Goal: Communication & Community: Answer question/provide support

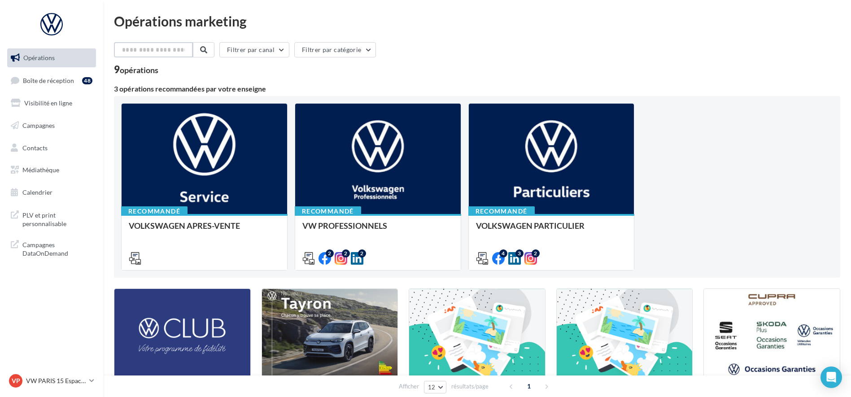
click at [180, 50] on input "text" at bounding box center [153, 49] width 79 height 15
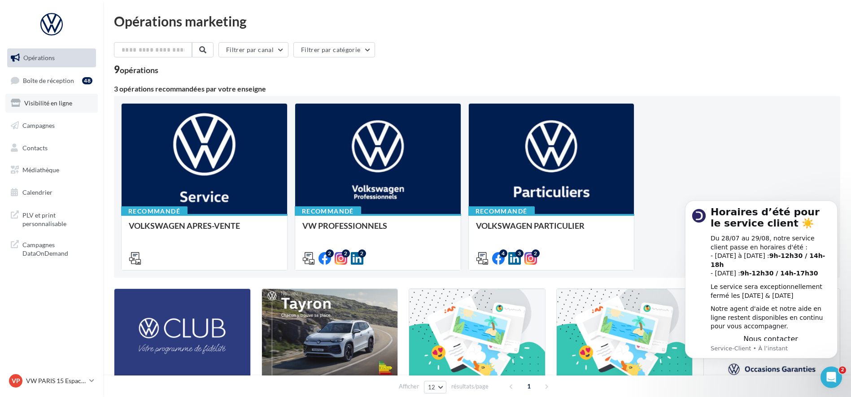
click at [49, 106] on span "Visibilité en ligne" at bounding box center [48, 103] width 48 height 8
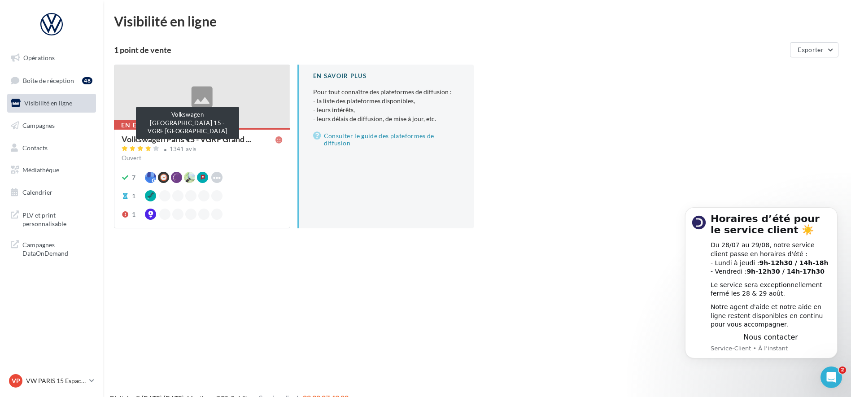
click at [174, 139] on span "Volkswagen Paris 15 - VGRF Grand ..." at bounding box center [187, 139] width 130 height 8
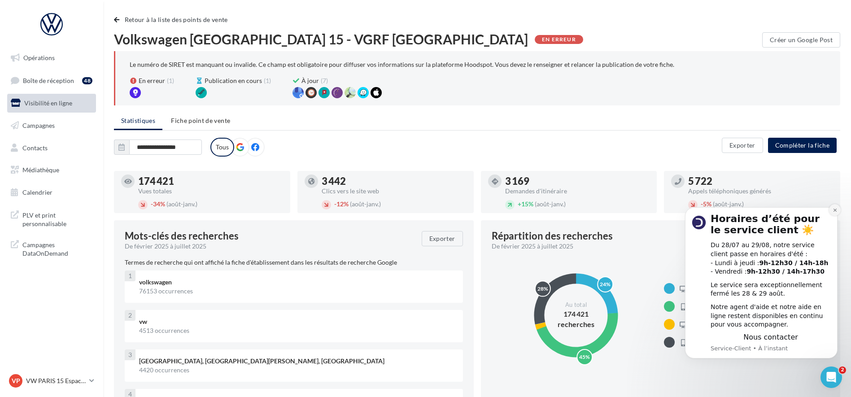
click at [835, 212] on icon "Dismiss notification" at bounding box center [834, 210] width 5 height 5
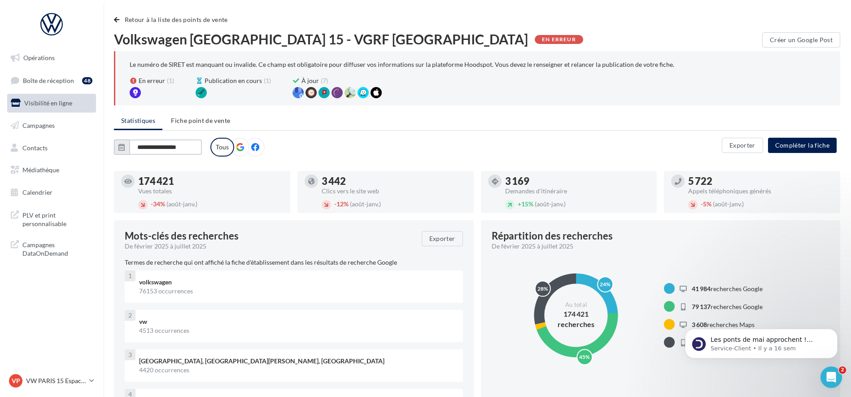
click at [151, 152] on input "**********" at bounding box center [165, 146] width 73 height 15
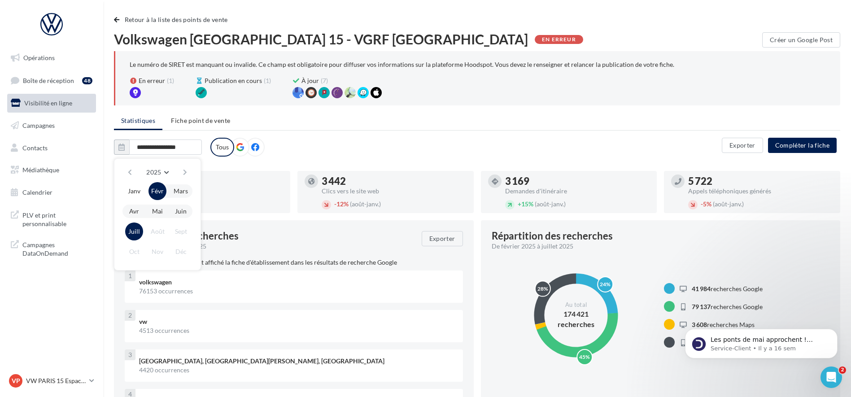
click at [131, 233] on button "Juill" at bounding box center [134, 231] width 18 height 18
click at [138, 234] on button "Juill" at bounding box center [134, 231] width 18 height 18
type input "*******"
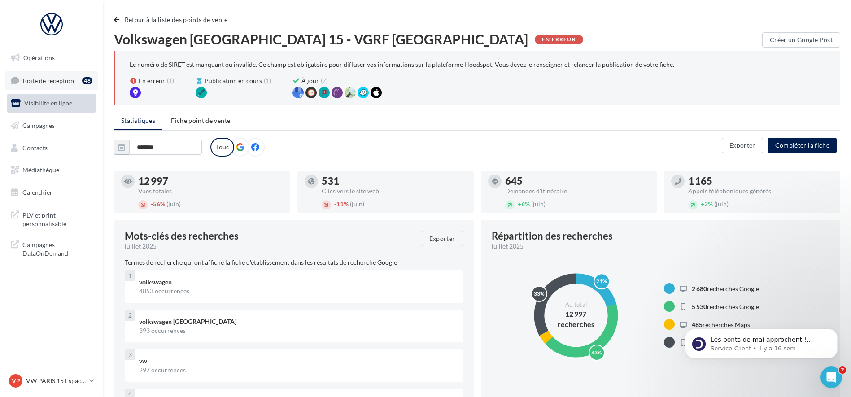
click at [45, 86] on link "Boîte de réception 48" at bounding box center [51, 80] width 92 height 19
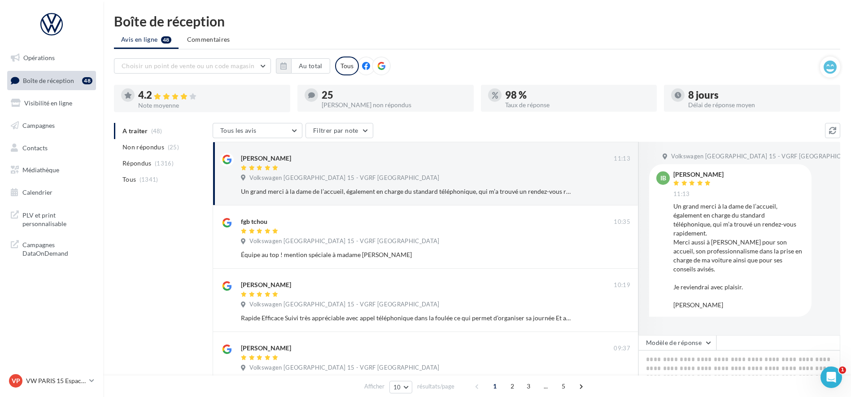
click at [175, 95] on icon at bounding box center [175, 96] width 7 height 6
click at [165, 96] on icon at bounding box center [166, 96] width 7 height 6
click at [155, 99] on div "4.2" at bounding box center [210, 95] width 145 height 10
click at [178, 98] on icon at bounding box center [174, 96] width 7 height 6
click at [144, 94] on div "4.2" at bounding box center [210, 95] width 145 height 10
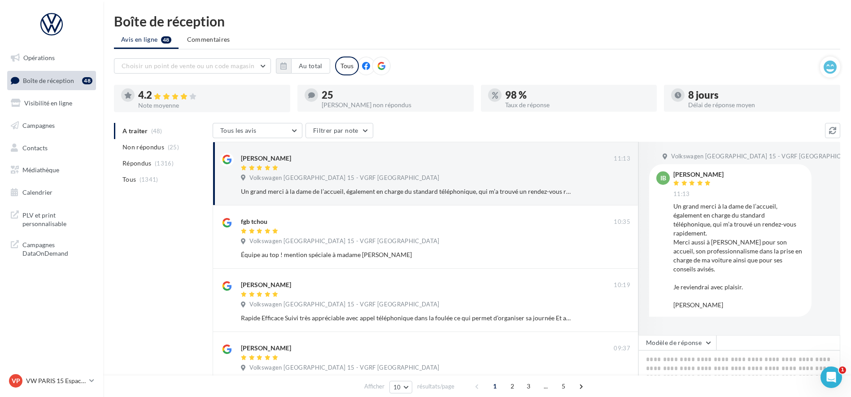
click at [152, 109] on div at bounding box center [202, 108] width 176 height 7
click at [137, 99] on div "4.2 Note moyenne" at bounding box center [202, 98] width 162 height 20
click at [173, 100] on div at bounding box center [176, 96] width 44 height 8
click at [284, 68] on icon "button" at bounding box center [283, 65] width 6 height 7
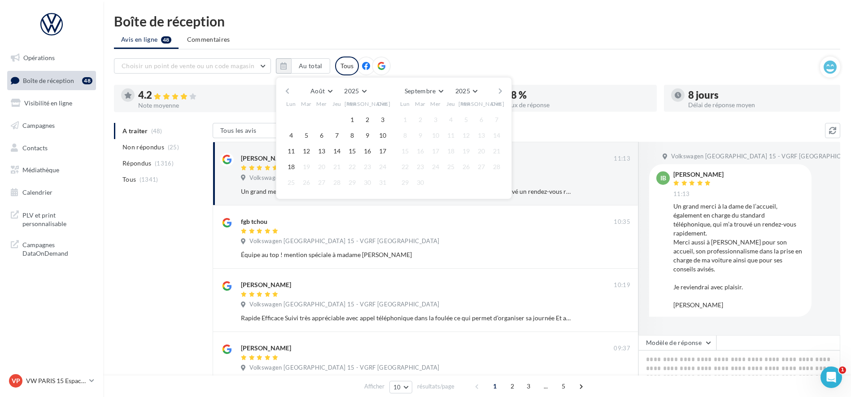
click at [279, 88] on div "Août [PERSON_NAME] Mars Avril Mai Juin Juillet Août Septembre Octobre Novembre …" at bounding box center [394, 138] width 236 height 122
click at [285, 91] on button "button" at bounding box center [287, 91] width 8 height 13
click at [309, 122] on button "1" at bounding box center [306, 119] width 13 height 13
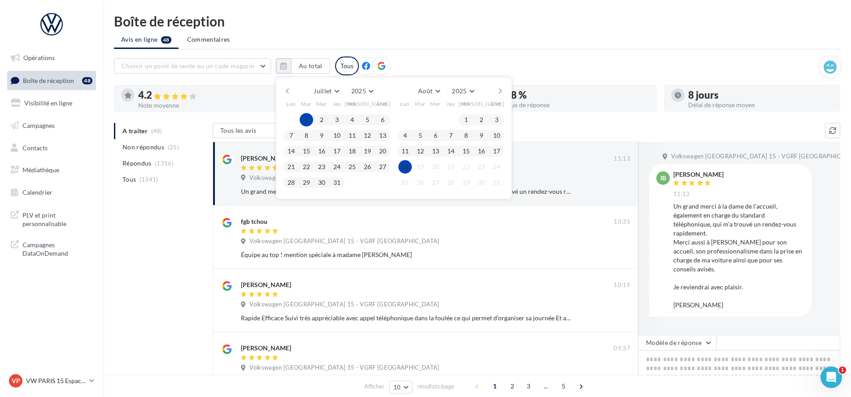
click at [402, 168] on button "18" at bounding box center [404, 166] width 13 height 13
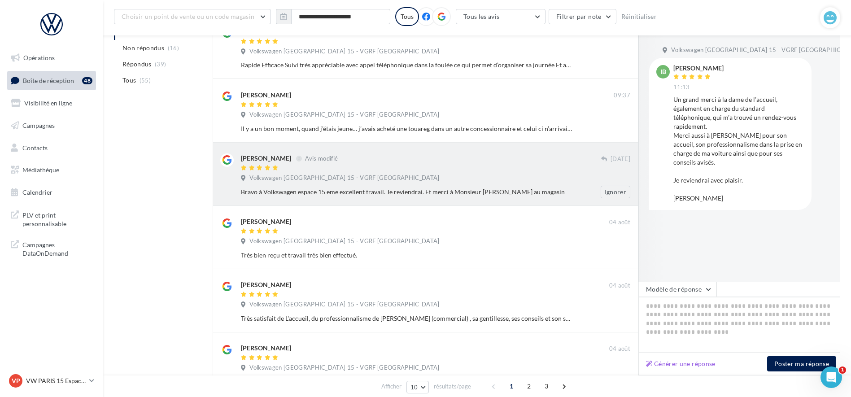
scroll to position [280, 0]
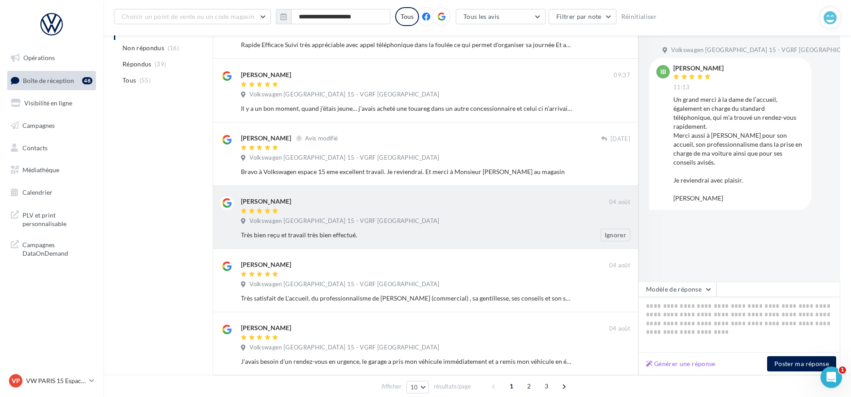
click at [389, 227] on div "[PERSON_NAME] [DATE] Volkswagen [GEOGRAPHIC_DATA] 15 - VGRF Grand Paris Très bi…" at bounding box center [435, 218] width 389 height 45
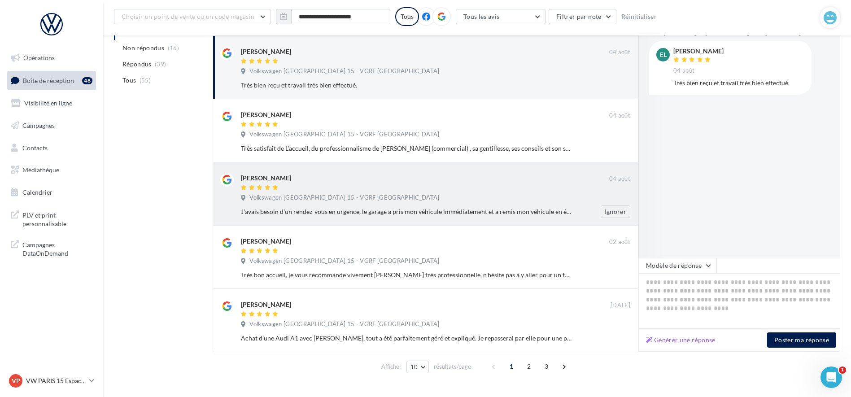
scroll to position [449, 0]
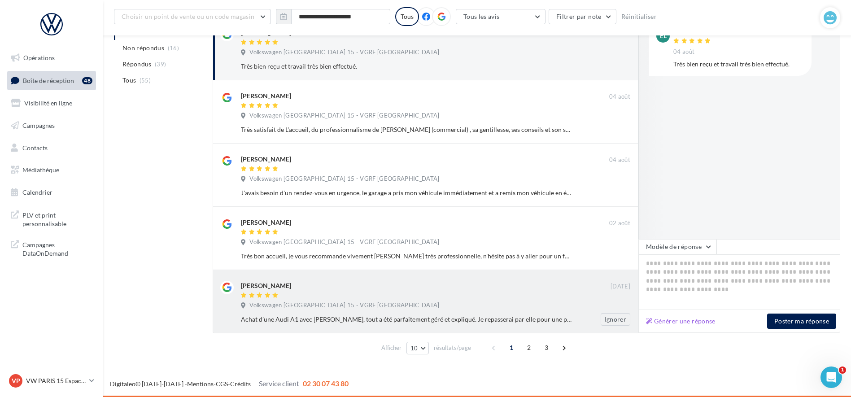
click at [364, 307] on div "Volkswagen [GEOGRAPHIC_DATA] 15 - VGRF [GEOGRAPHIC_DATA]" at bounding box center [435, 306] width 389 height 10
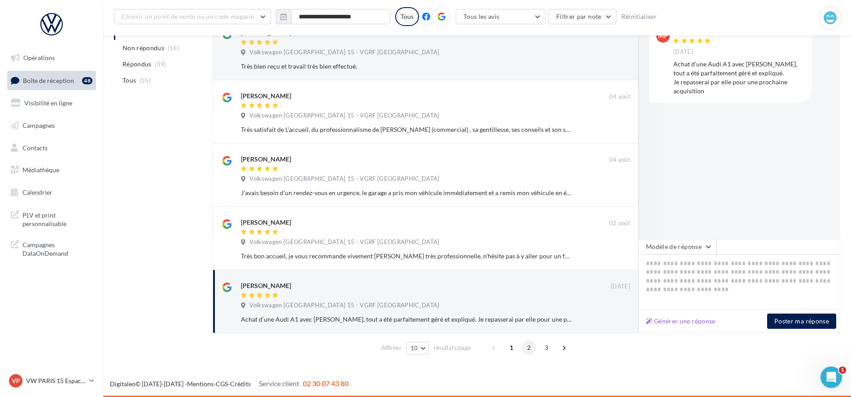
click at [527, 351] on span "2" at bounding box center [529, 347] width 14 height 14
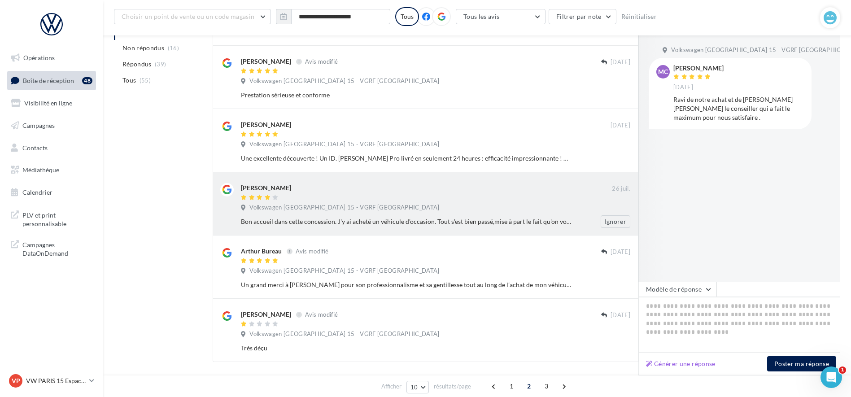
scroll to position [337, 0]
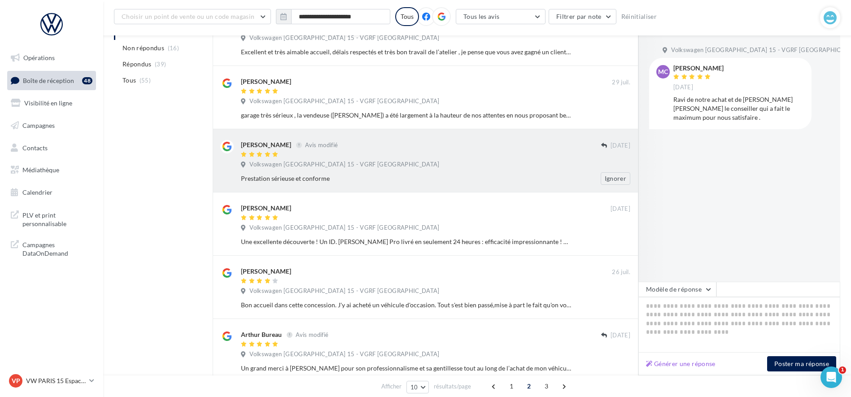
click at [423, 185] on div "[PERSON_NAME] Avis modifié [DATE] Volkswagen [GEOGRAPHIC_DATA] 15 - VGRF Grand …" at bounding box center [426, 160] width 426 height 63
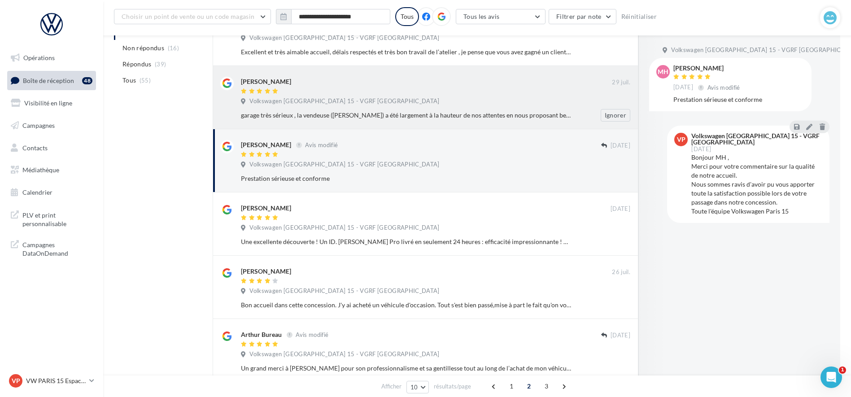
click at [423, 120] on div "garage très sérieux , la vendeuse ([PERSON_NAME]) a été largement à la hauteur …" at bounding box center [439, 115] width 396 height 13
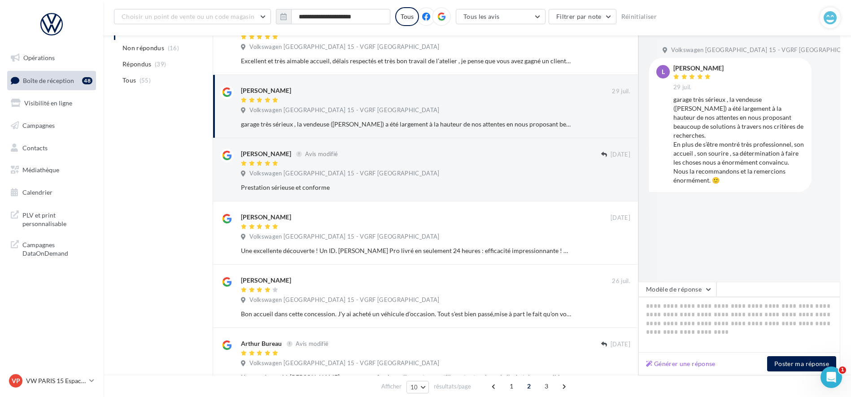
scroll to position [393, 0]
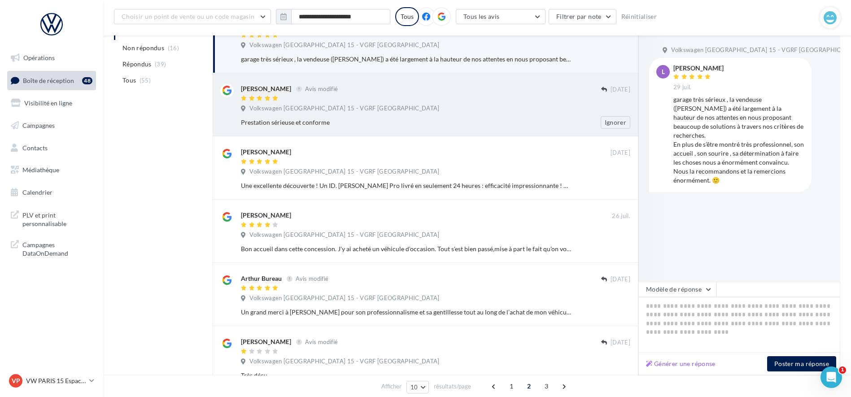
click at [466, 135] on div "[PERSON_NAME] Avis modifié [DATE] Volkswagen [GEOGRAPHIC_DATA] 15 - VGRF Grand …" at bounding box center [426, 104] width 426 height 63
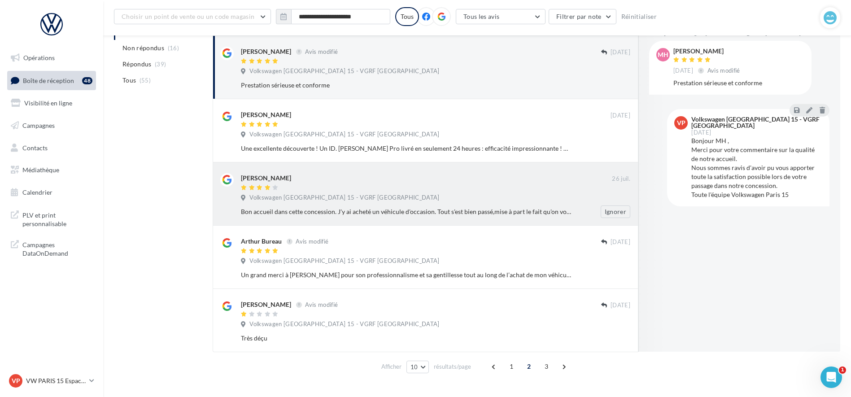
scroll to position [449, 0]
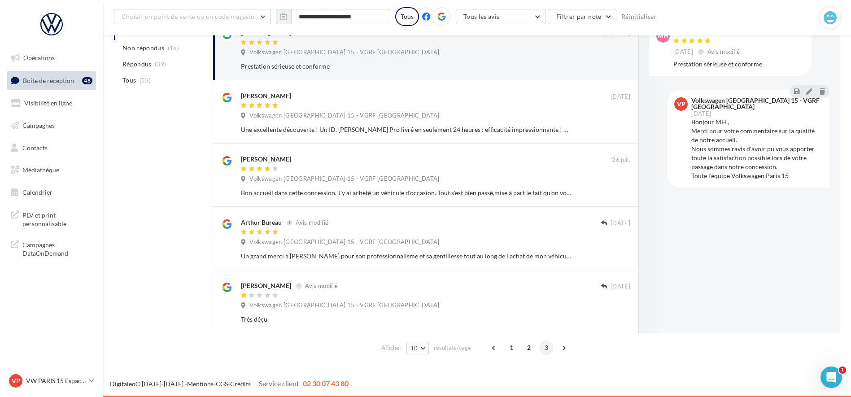
click at [545, 352] on span "3" at bounding box center [546, 347] width 14 height 14
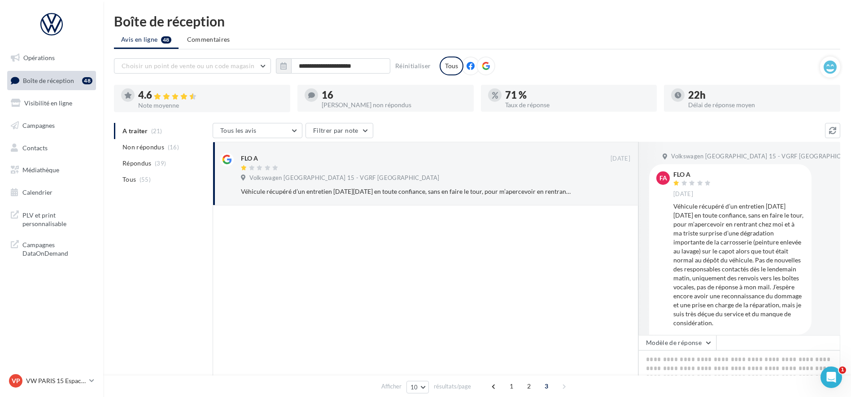
scroll to position [56, 0]
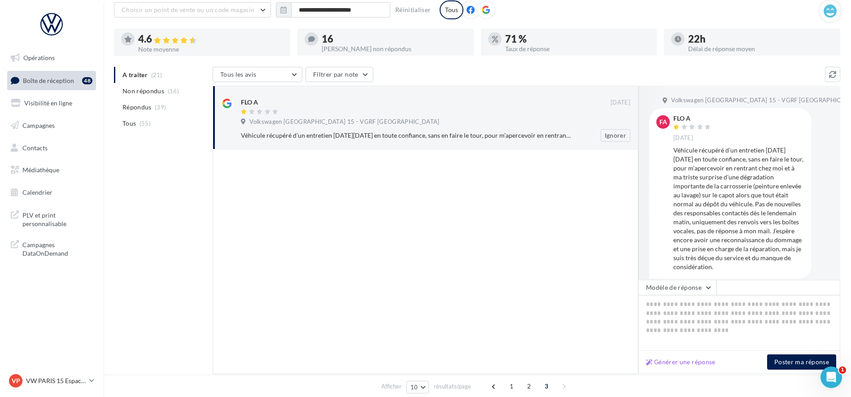
click at [508, 104] on div "FLO A" at bounding box center [426, 101] width 370 height 9
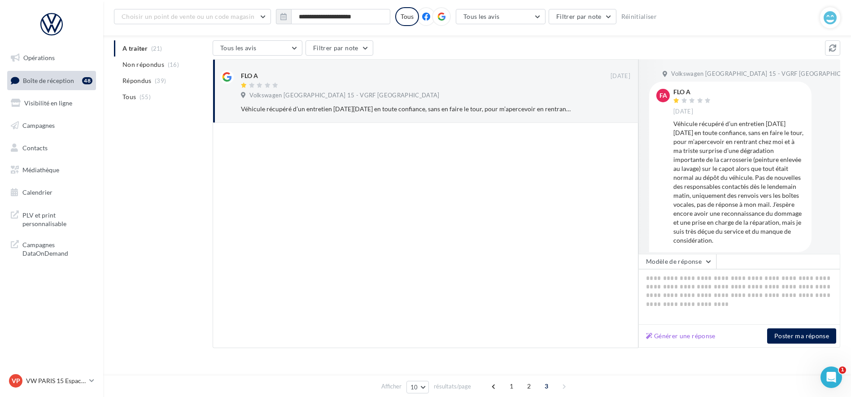
scroll to position [97, 0]
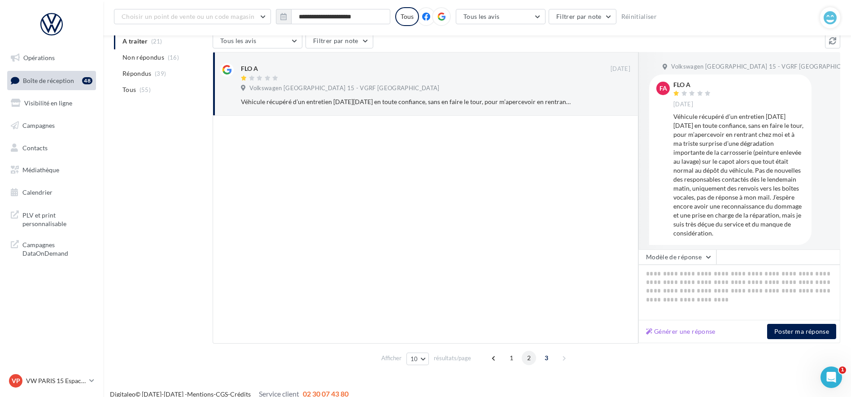
click at [532, 358] on span "2" at bounding box center [529, 358] width 14 height 14
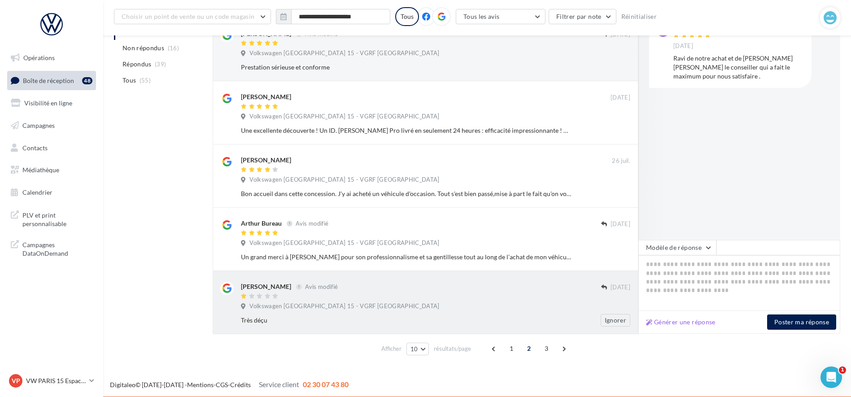
scroll to position [449, 0]
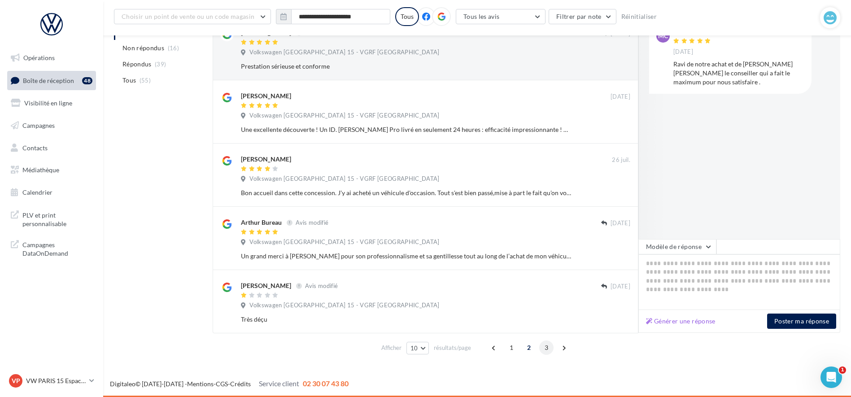
click at [547, 351] on span "3" at bounding box center [546, 347] width 14 height 14
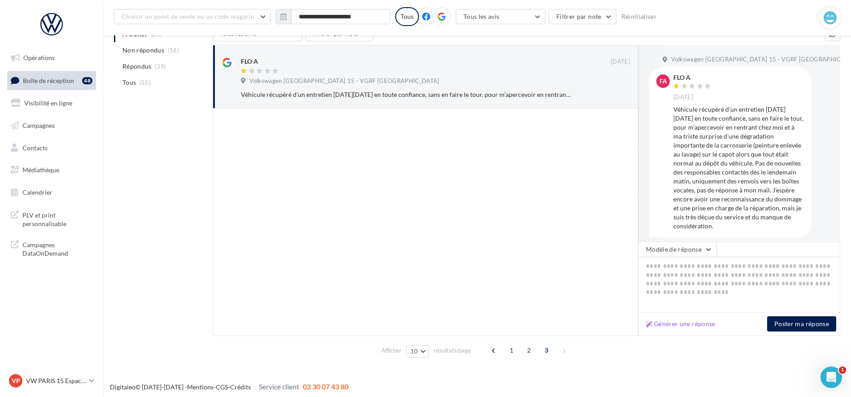
scroll to position [0, 0]
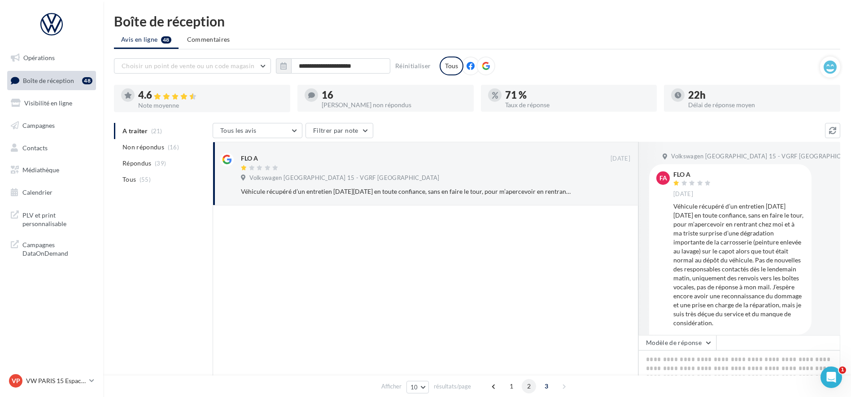
click at [535, 387] on span "2" at bounding box center [529, 386] width 14 height 14
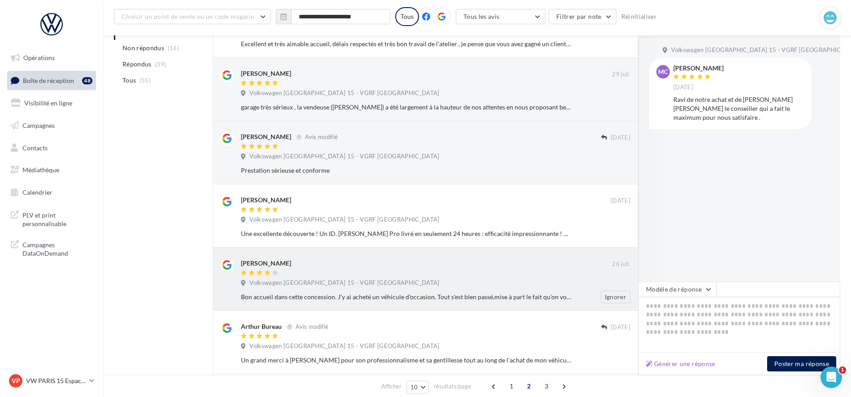
scroll to position [449, 0]
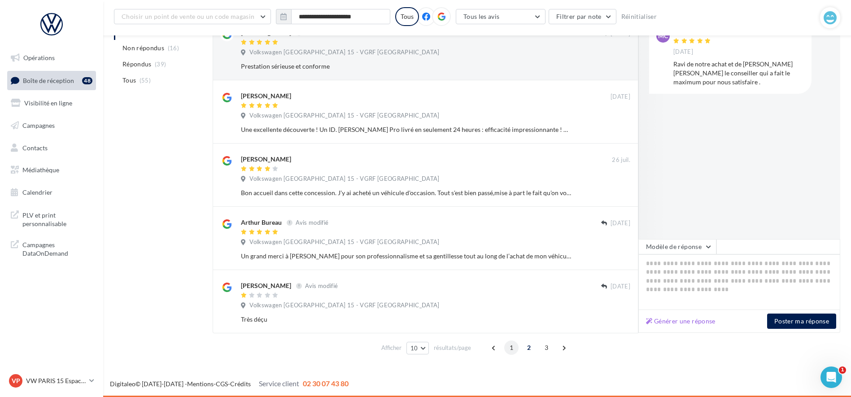
click at [518, 347] on span "1" at bounding box center [511, 347] width 14 height 14
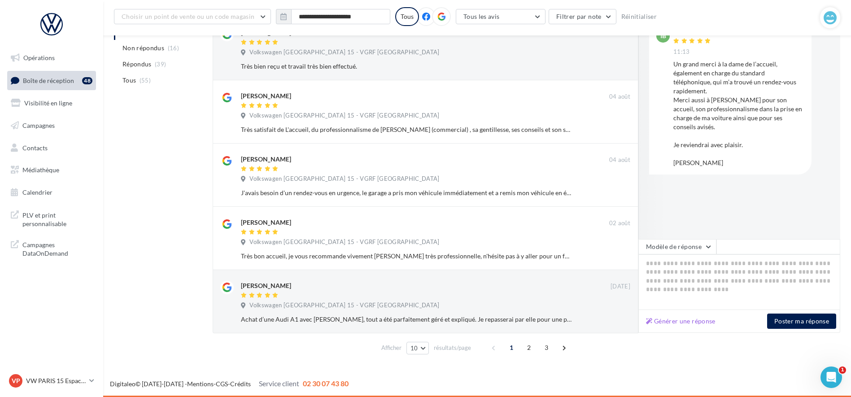
click at [162, 226] on div "A traiter (21) Non répondus (16) Répondus (39) Tous (55) Tous les avis Tous les…" at bounding box center [477, 19] width 726 height 677
click at [526, 343] on span "2" at bounding box center [529, 347] width 14 height 14
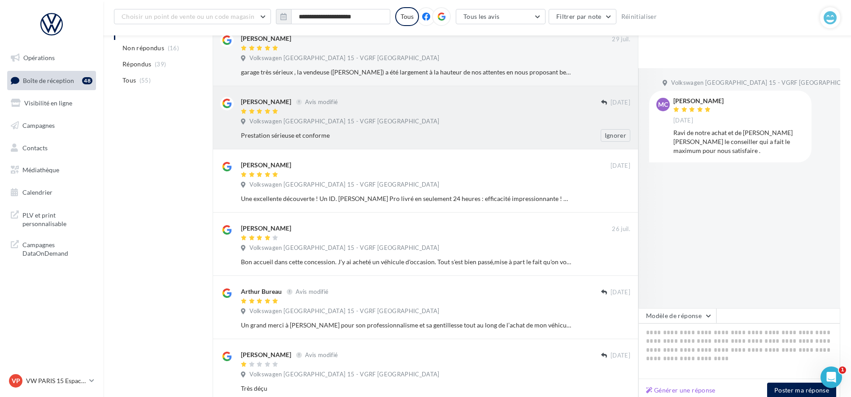
scroll to position [448, 0]
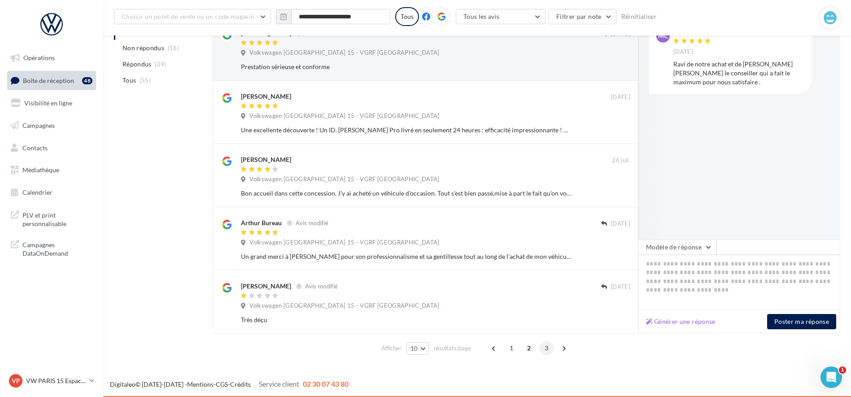
click at [548, 352] on span "3" at bounding box center [546, 348] width 14 height 14
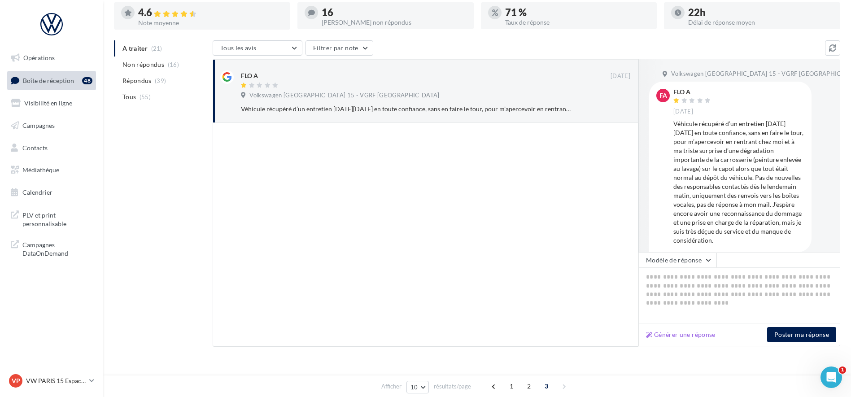
scroll to position [96, 0]
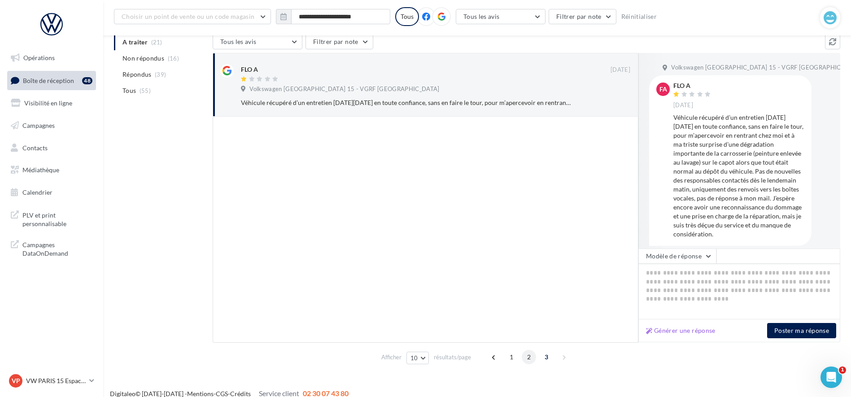
click at [533, 357] on span "2" at bounding box center [529, 357] width 14 height 14
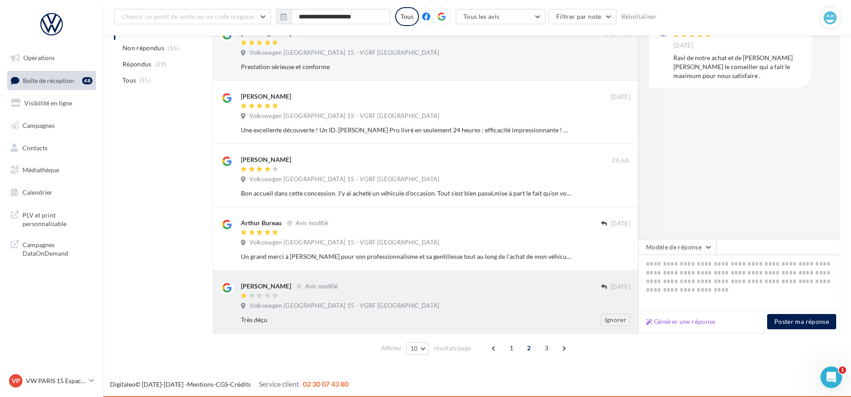
scroll to position [449, 0]
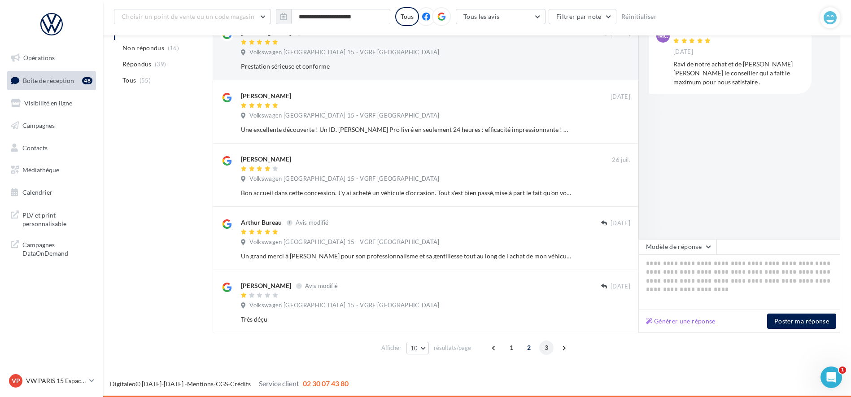
click at [548, 350] on span "3" at bounding box center [546, 347] width 14 height 14
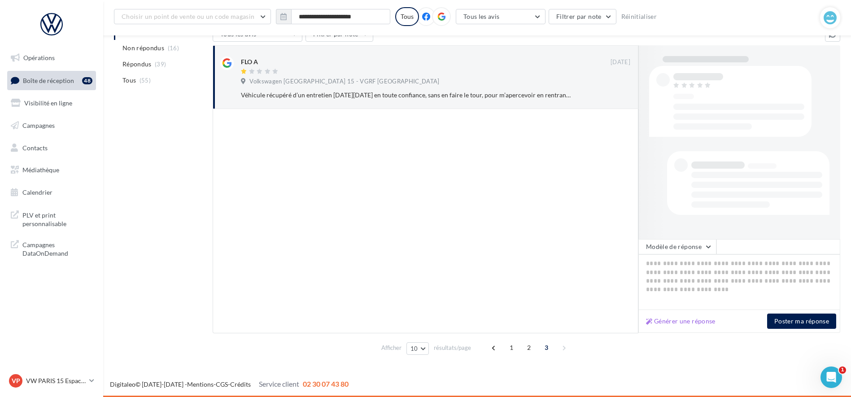
scroll to position [104, 0]
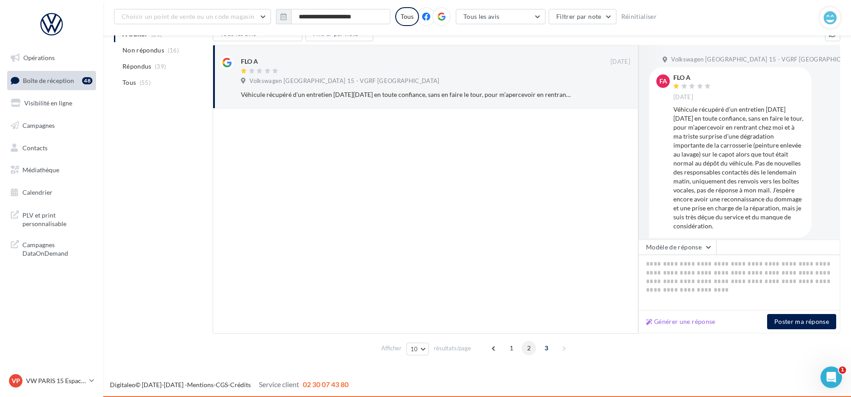
click at [528, 350] on span "2" at bounding box center [529, 348] width 14 height 14
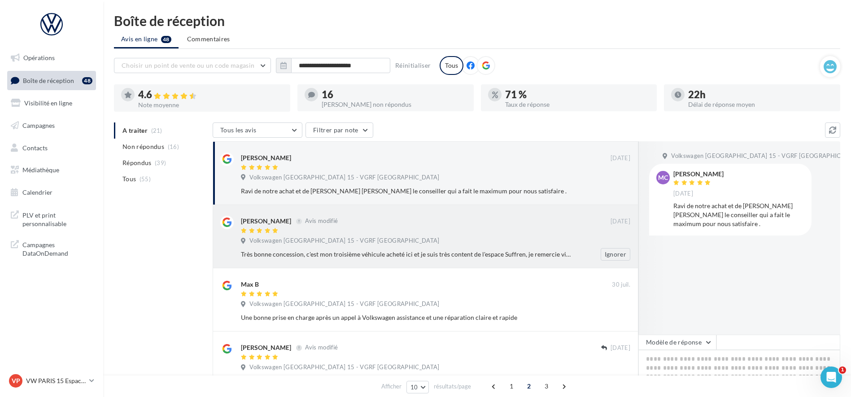
scroll to position [0, 0]
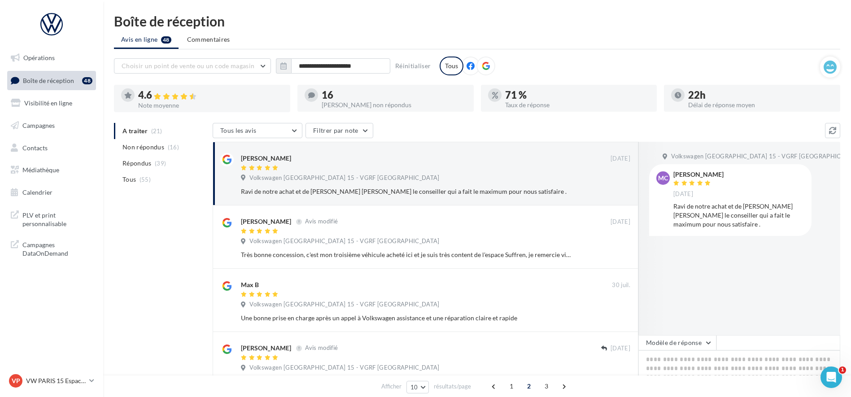
click at [488, 67] on div at bounding box center [485, 66] width 19 height 19
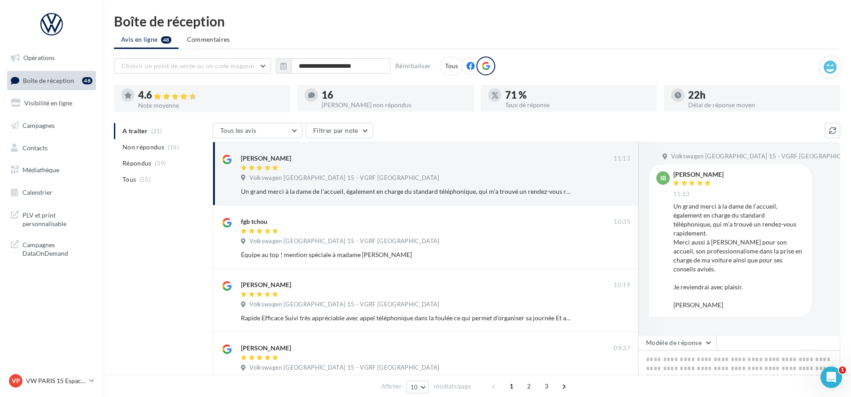
click at [335, 100] on div "16 Avis non répondus" at bounding box center [394, 99] width 145 height 18
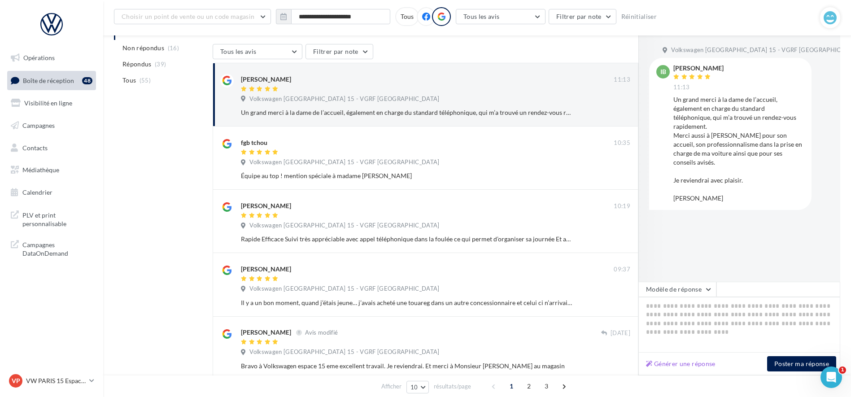
scroll to position [449, 0]
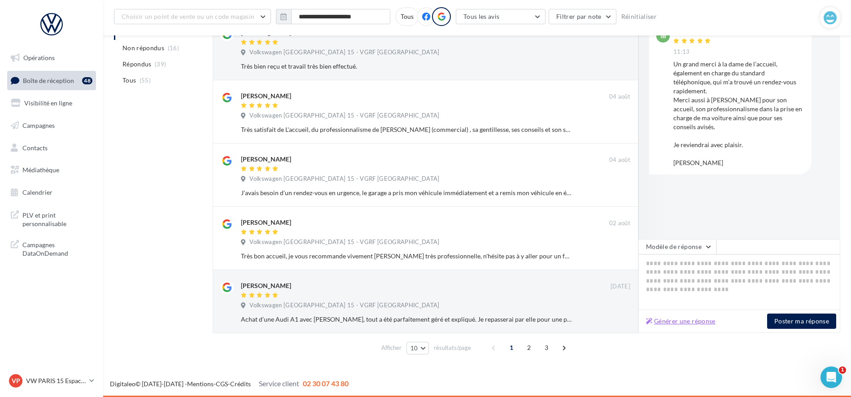
click at [700, 325] on button "Générer une réponse" at bounding box center [680, 321] width 77 height 11
type textarea "**********"
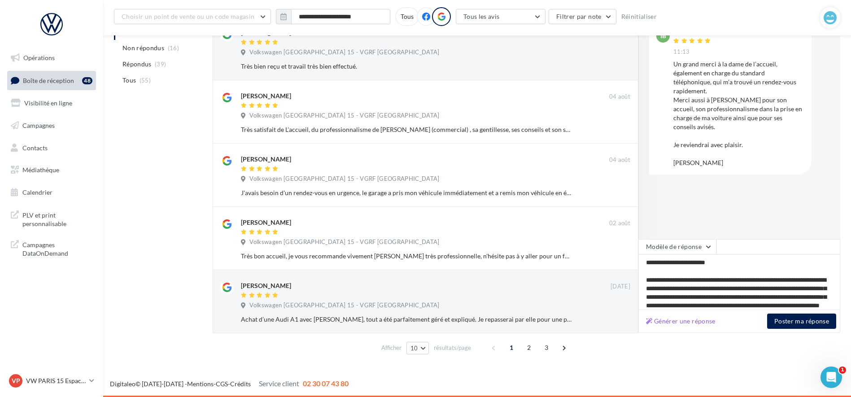
scroll to position [48, 0]
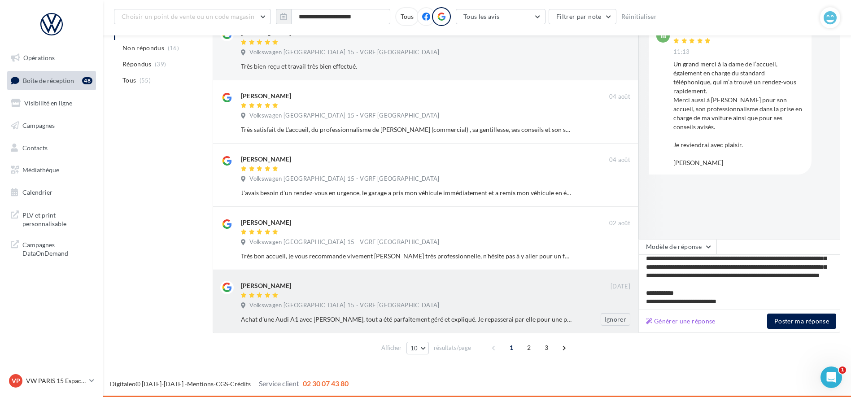
click at [570, 318] on div "Achat d’une Audi A1 avec [PERSON_NAME], tout a été parfaitement géré et expliqu…" at bounding box center [406, 319] width 331 height 9
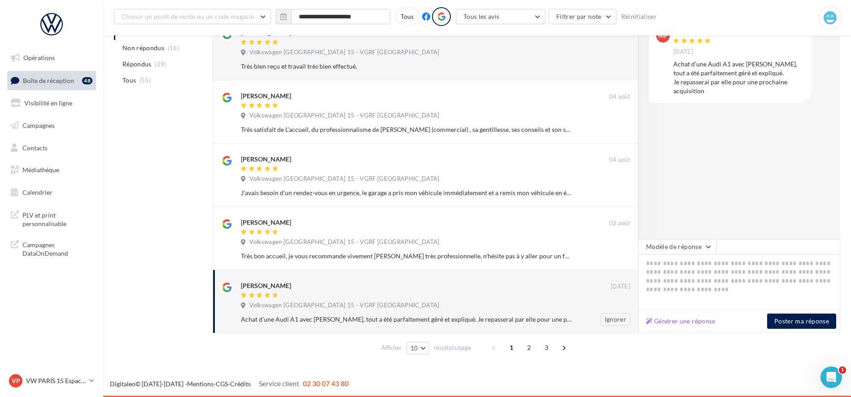
click at [548, 318] on div "Achat d’une Audi A1 avec [PERSON_NAME], tout a été parfaitement géré et expliqu…" at bounding box center [406, 319] width 331 height 9
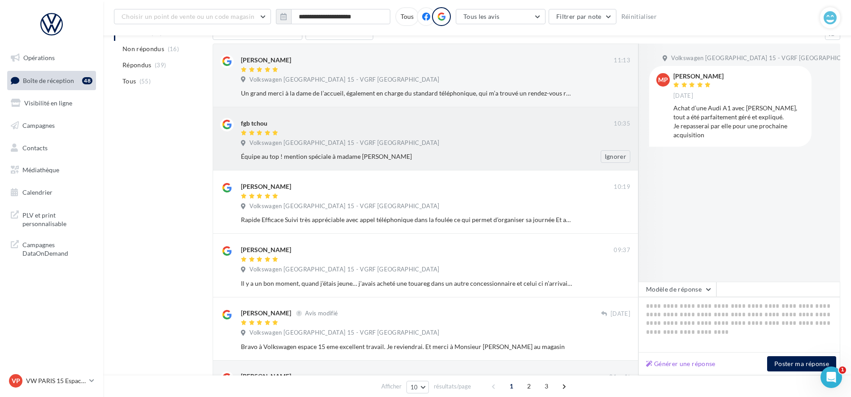
scroll to position [0, 0]
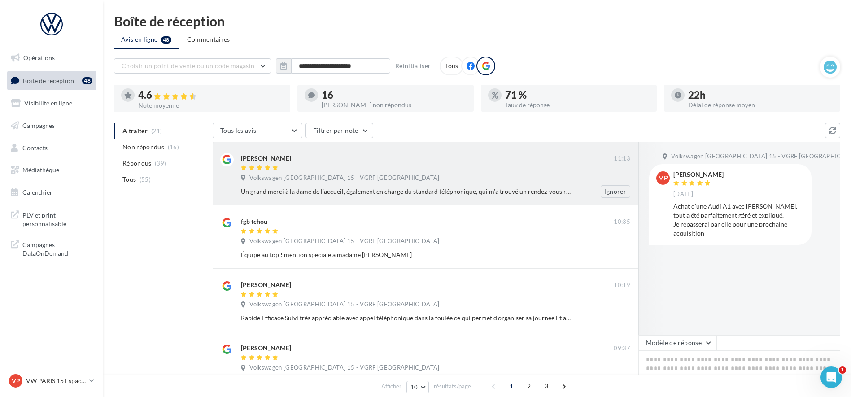
click at [305, 183] on div "Volkswagen [GEOGRAPHIC_DATA] 15 - VGRF [GEOGRAPHIC_DATA]" at bounding box center [435, 179] width 389 height 10
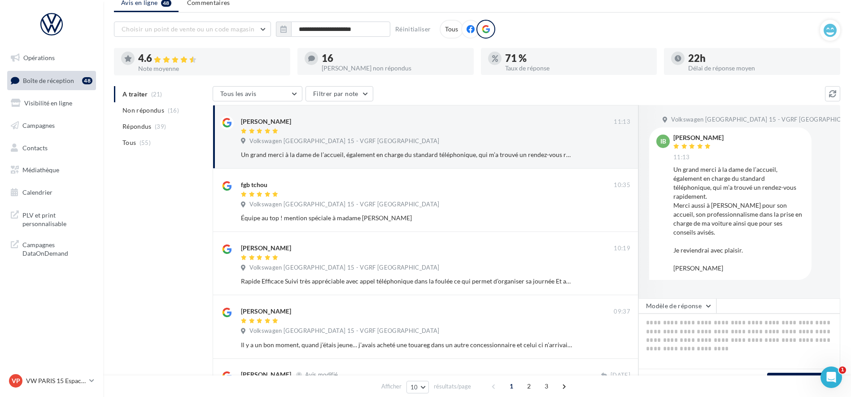
scroll to position [56, 0]
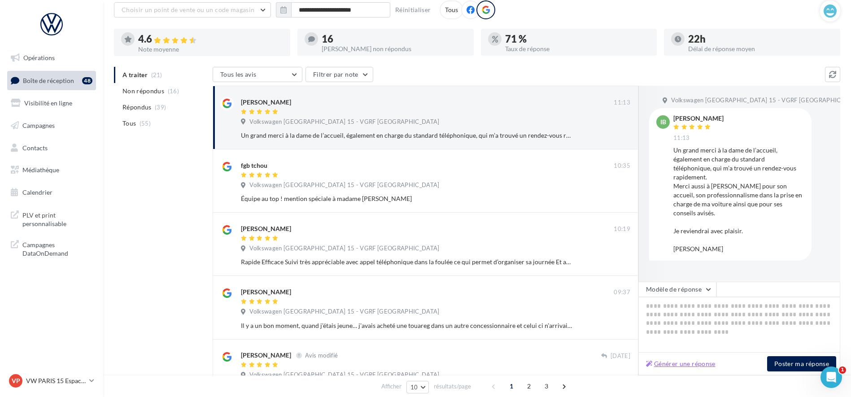
click at [713, 363] on button "Générer une réponse" at bounding box center [680, 363] width 77 height 11
type textarea "**********"
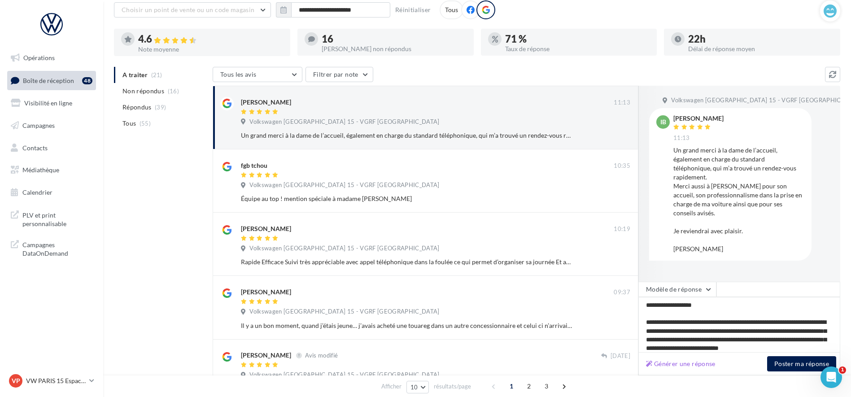
scroll to position [48, 0]
